Goal: Task Accomplishment & Management: Manage account settings

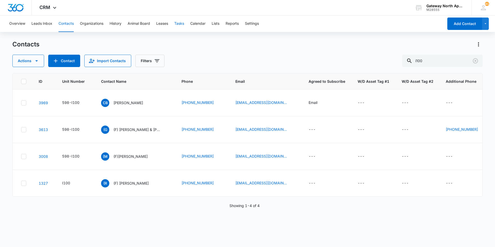
click at [181, 22] on button "Tasks" at bounding box center [179, 23] width 10 height 16
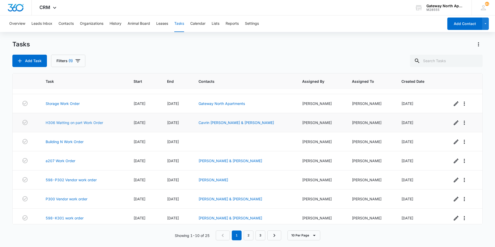
scroll to position [56, 0]
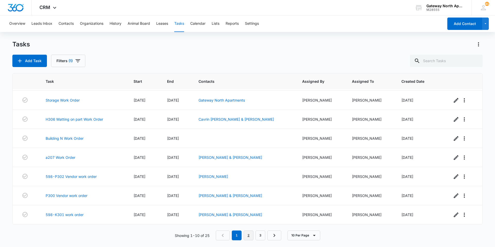
click at [248, 236] on link "2" at bounding box center [248, 235] width 10 height 10
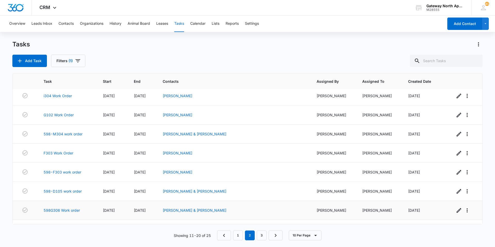
scroll to position [0, 0]
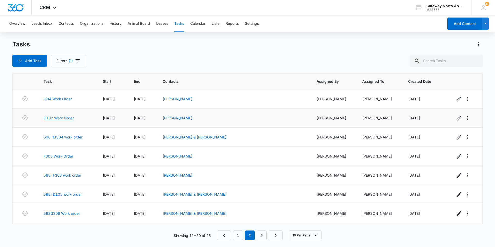
click at [72, 118] on link "G102 Work Order" at bounding box center [59, 117] width 30 height 5
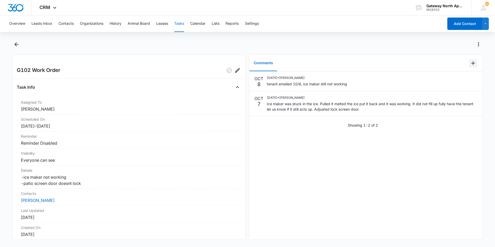
click at [470, 62] on icon "Add Comment" at bounding box center [473, 63] width 6 height 6
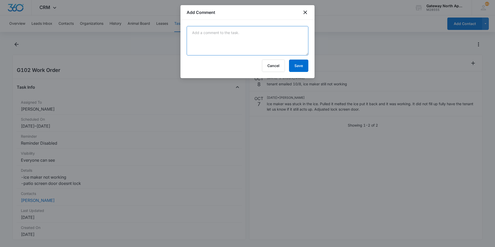
click at [257, 39] on textarea at bounding box center [248, 40] width 122 height 29
type textarea "vendor will be out 10/15"
click at [286, 60] on div "Cancel Save" at bounding box center [248, 66] width 122 height 12
click at [293, 61] on button "Save" at bounding box center [298, 66] width 19 height 12
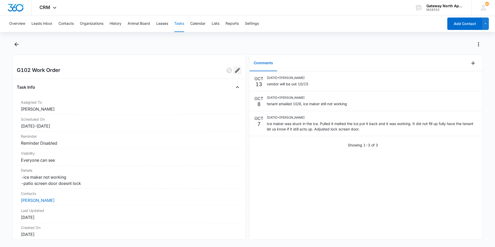
click at [235, 71] on icon "Edit" at bounding box center [237, 70] width 5 height 5
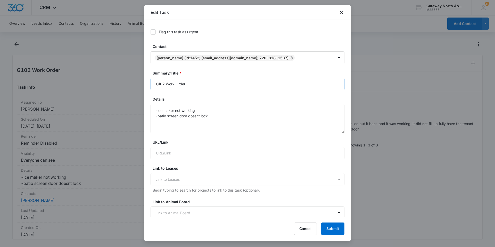
click at [167, 84] on input "G102 Work Order" at bounding box center [247, 84] width 194 height 12
type input "G102 Vendor Work Order"
click at [333, 227] on button "Submit" at bounding box center [332, 228] width 23 height 12
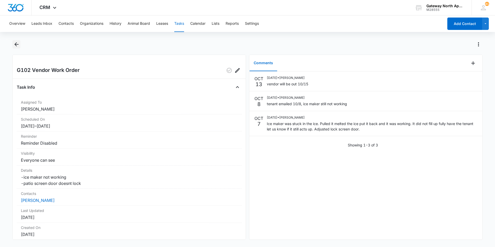
click at [15, 44] on icon "Back" at bounding box center [16, 44] width 4 height 4
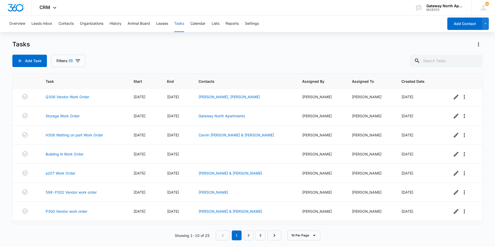
scroll to position [56, 0]
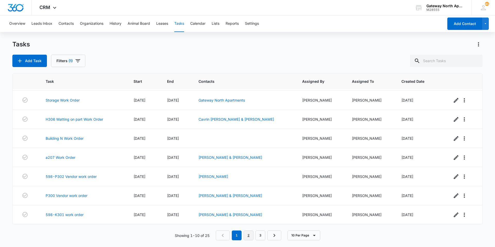
click at [250, 236] on link "2" at bounding box center [248, 235] width 10 height 10
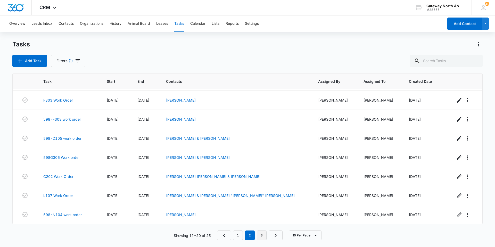
click at [262, 235] on link "3" at bounding box center [262, 235] width 10 height 10
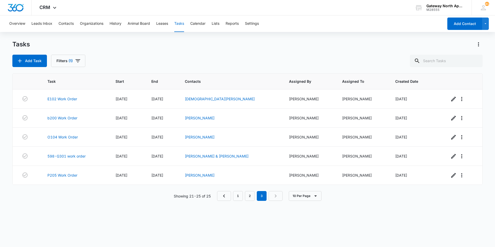
scroll to position [0, 0]
click at [247, 196] on link "2" at bounding box center [250, 196] width 10 height 10
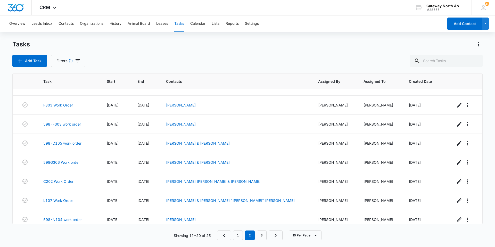
scroll to position [56, 0]
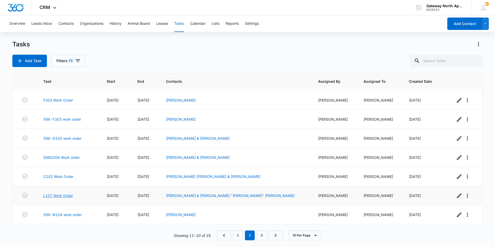
click at [58, 197] on link "L107 Work Order" at bounding box center [58, 195] width 30 height 5
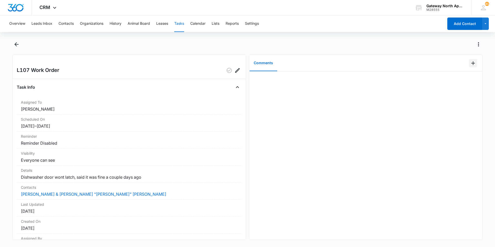
click at [470, 64] on icon "Add Comment" at bounding box center [473, 63] width 6 height 6
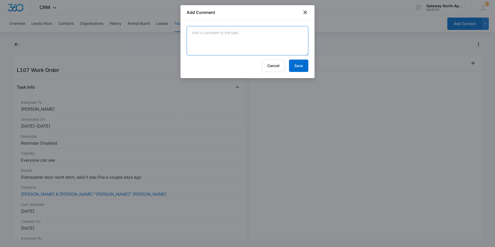
click at [259, 40] on textarea at bounding box center [248, 40] width 122 height 29
type textarea "vendor will be out 10/15"
click at [295, 67] on button "Save" at bounding box center [298, 66] width 19 height 12
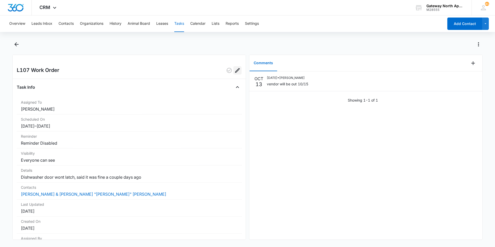
click at [233, 71] on button "Edit" at bounding box center [237, 70] width 8 height 8
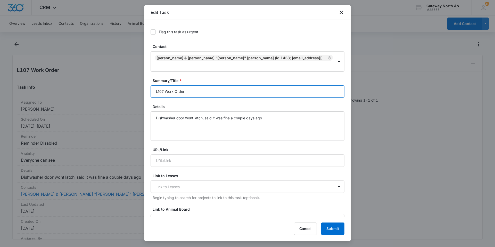
click at [165, 85] on input "L107 Work Order" at bounding box center [247, 91] width 194 height 12
type input "L107 Vendor Work Order"
click at [329, 231] on button "Submit" at bounding box center [332, 228] width 23 height 12
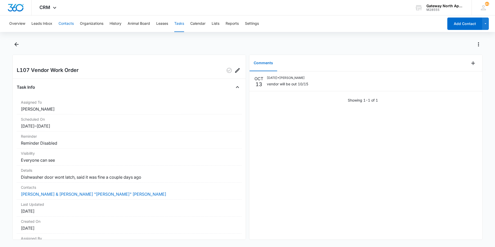
click at [71, 24] on button "Contacts" at bounding box center [65, 23] width 15 height 16
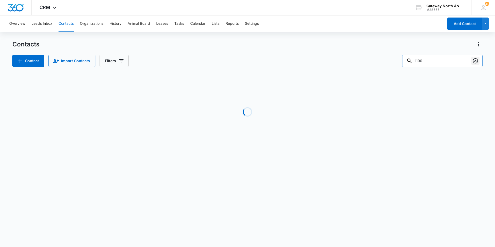
click at [477, 63] on icon "Clear" at bounding box center [475, 61] width 6 height 6
